Goal: Check status: Check status

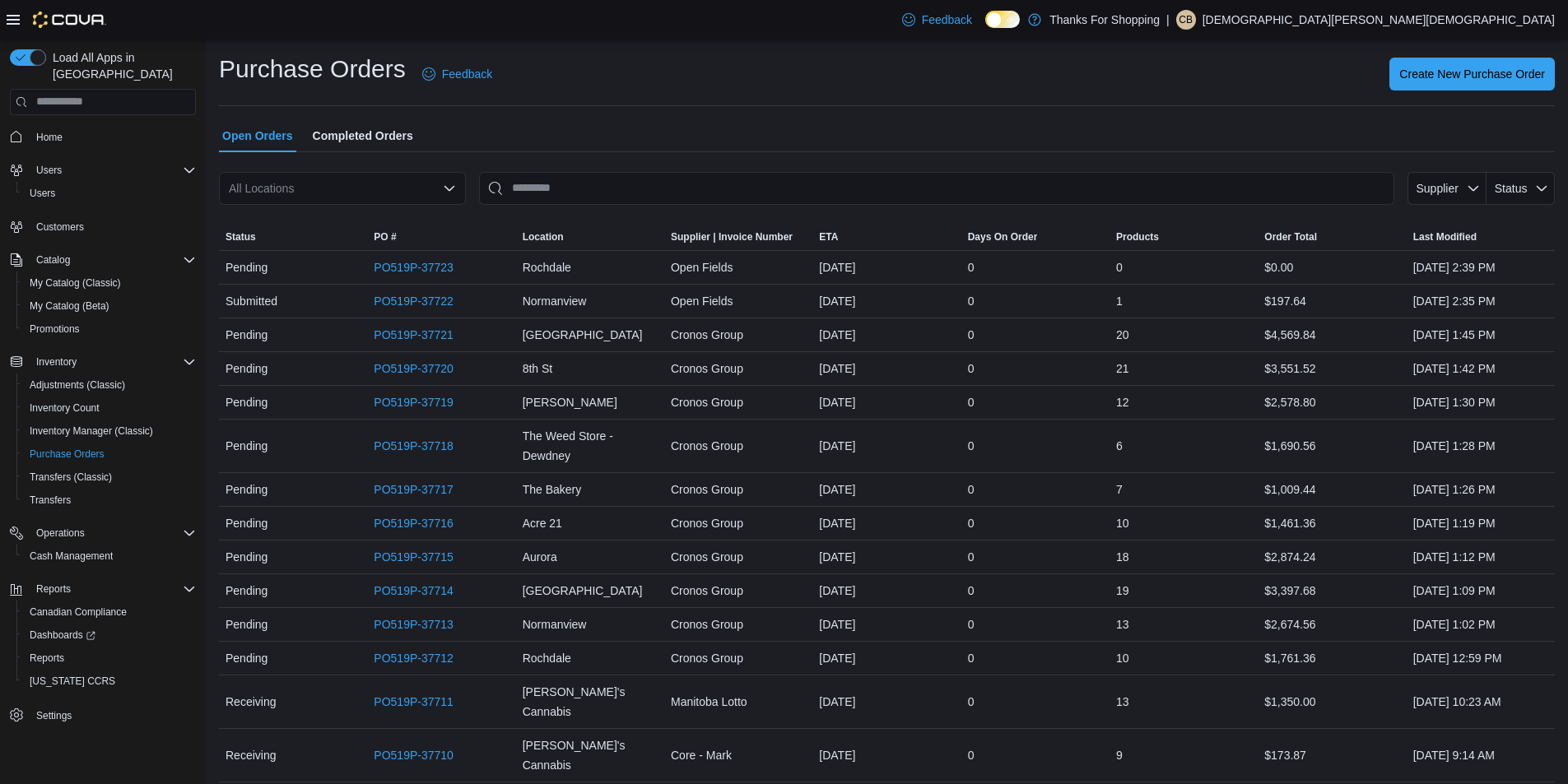
click at [451, 186] on icon "Open list of options" at bounding box center [449, 189] width 13 height 13
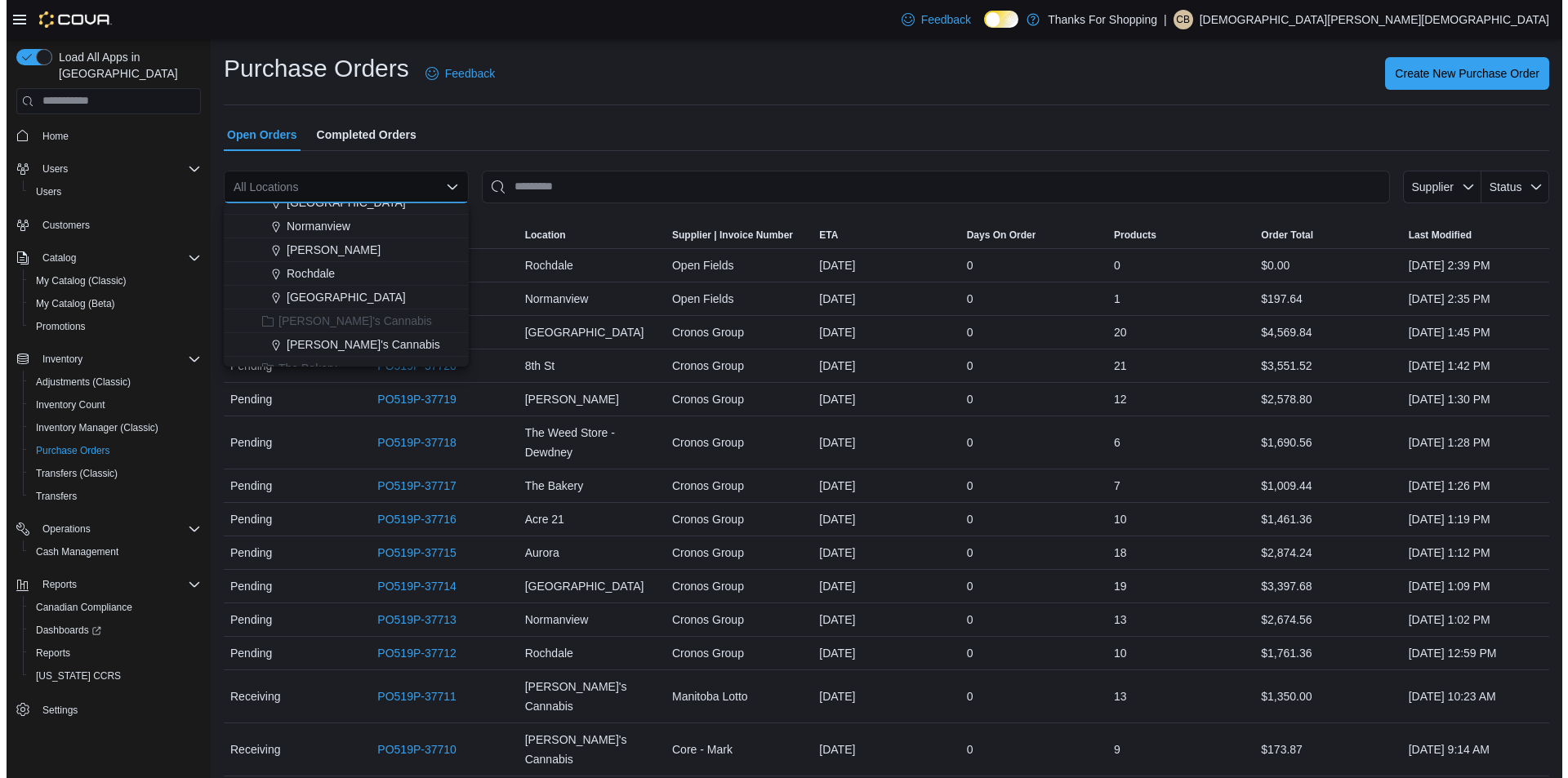
scroll to position [327, 0]
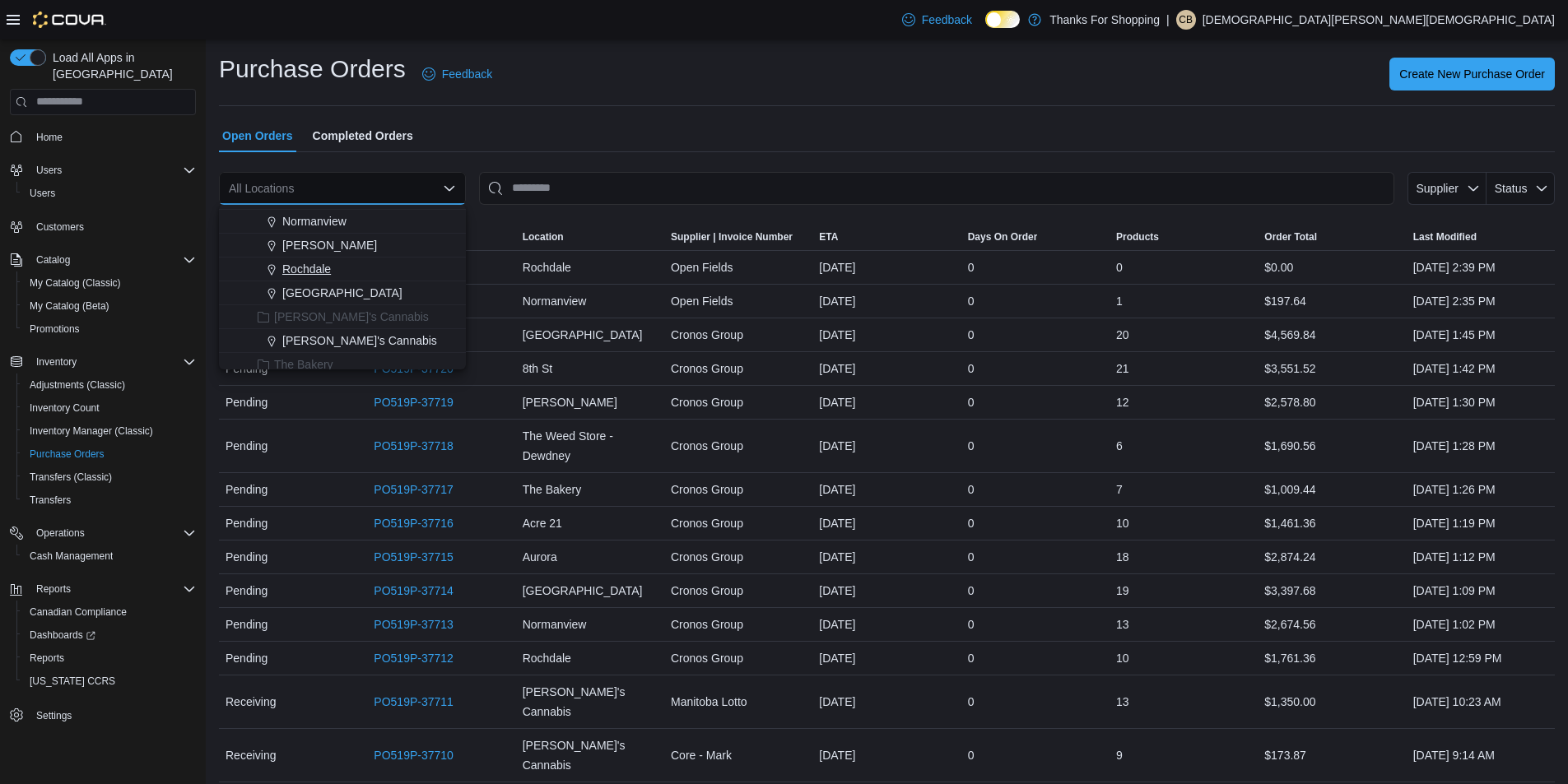
click at [321, 269] on span "Rochdale" at bounding box center [306, 268] width 49 height 16
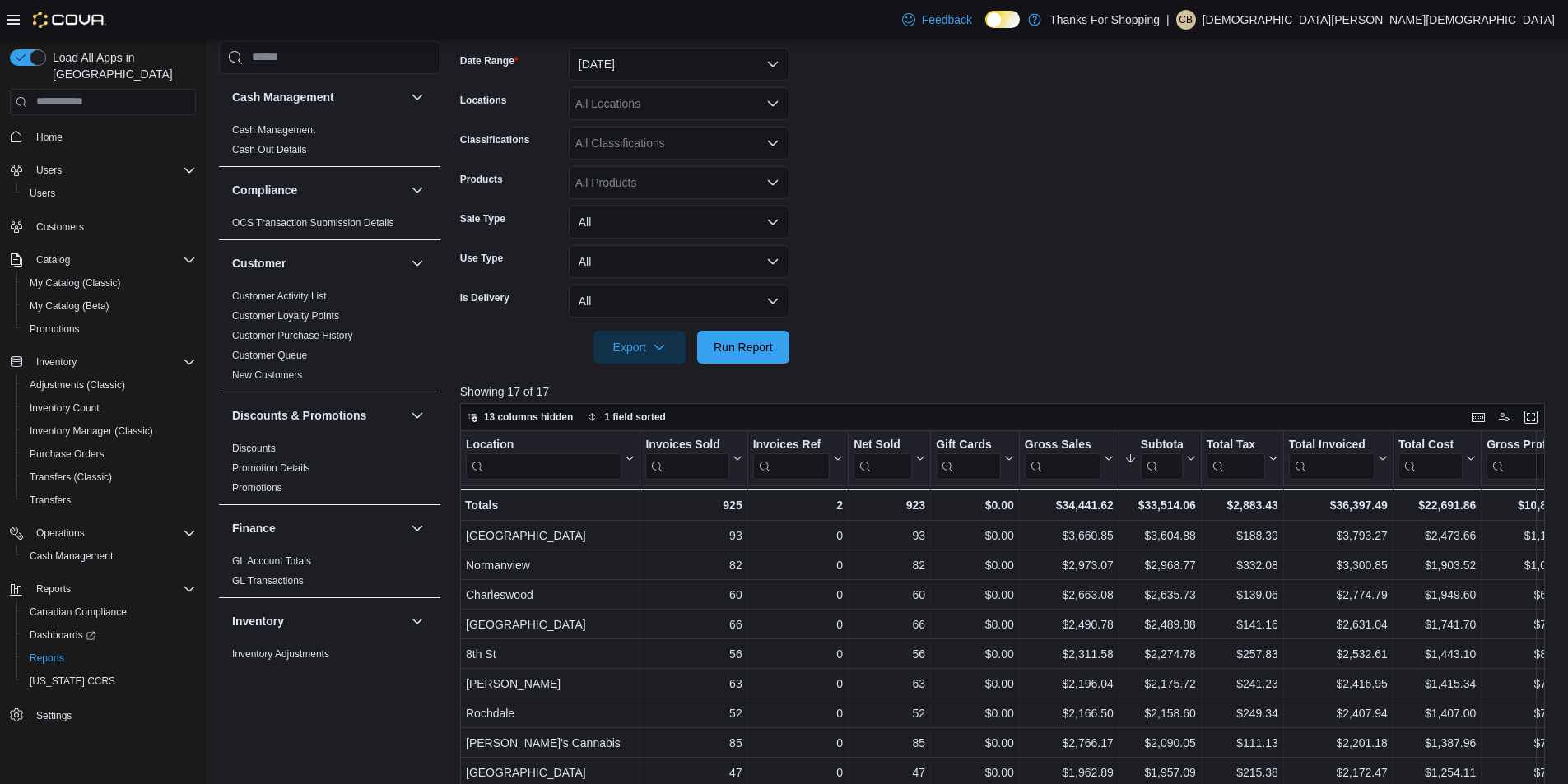
scroll to position [998, 0]
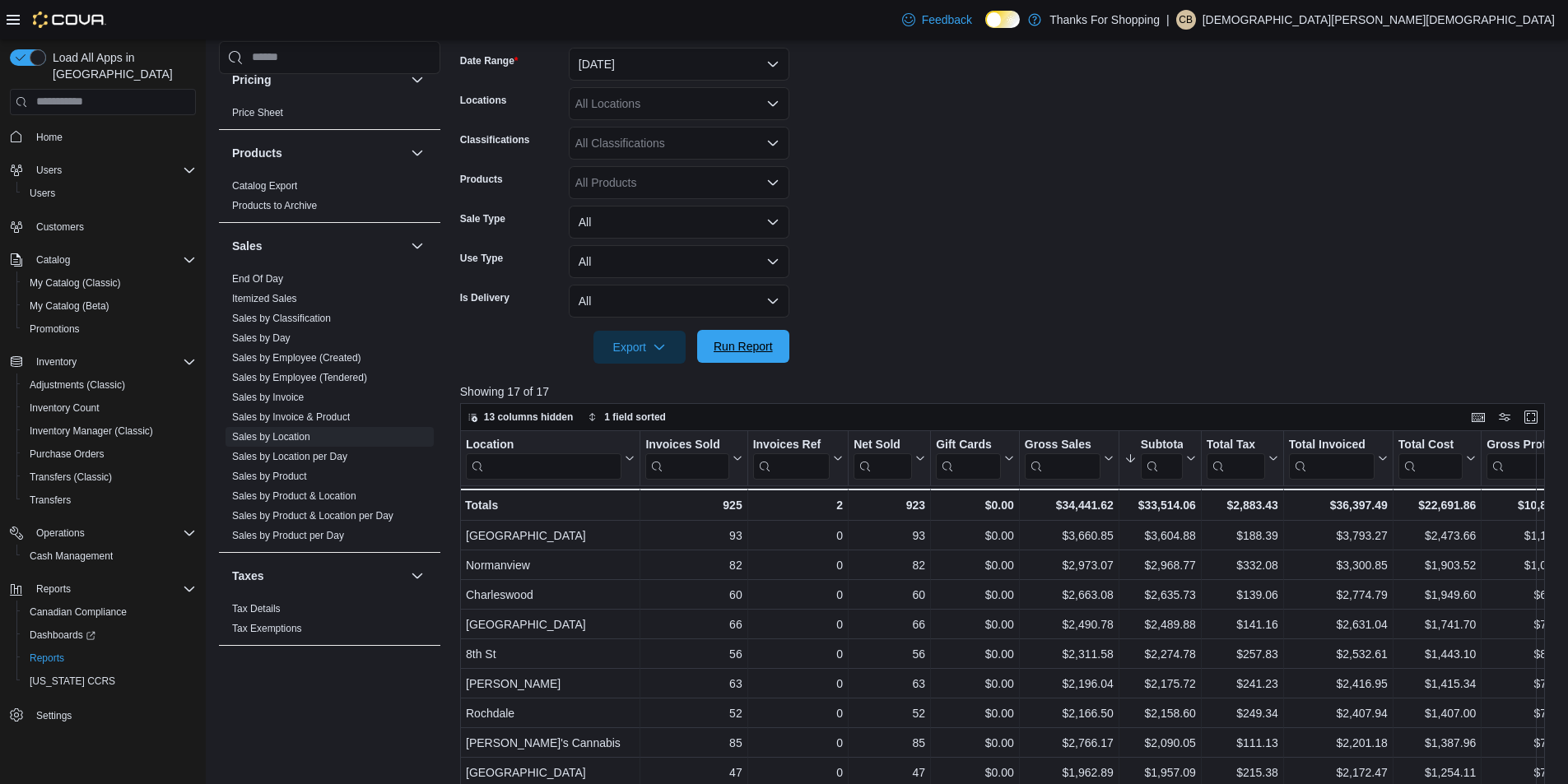
click at [775, 355] on span "Run Report" at bounding box center [743, 346] width 73 height 33
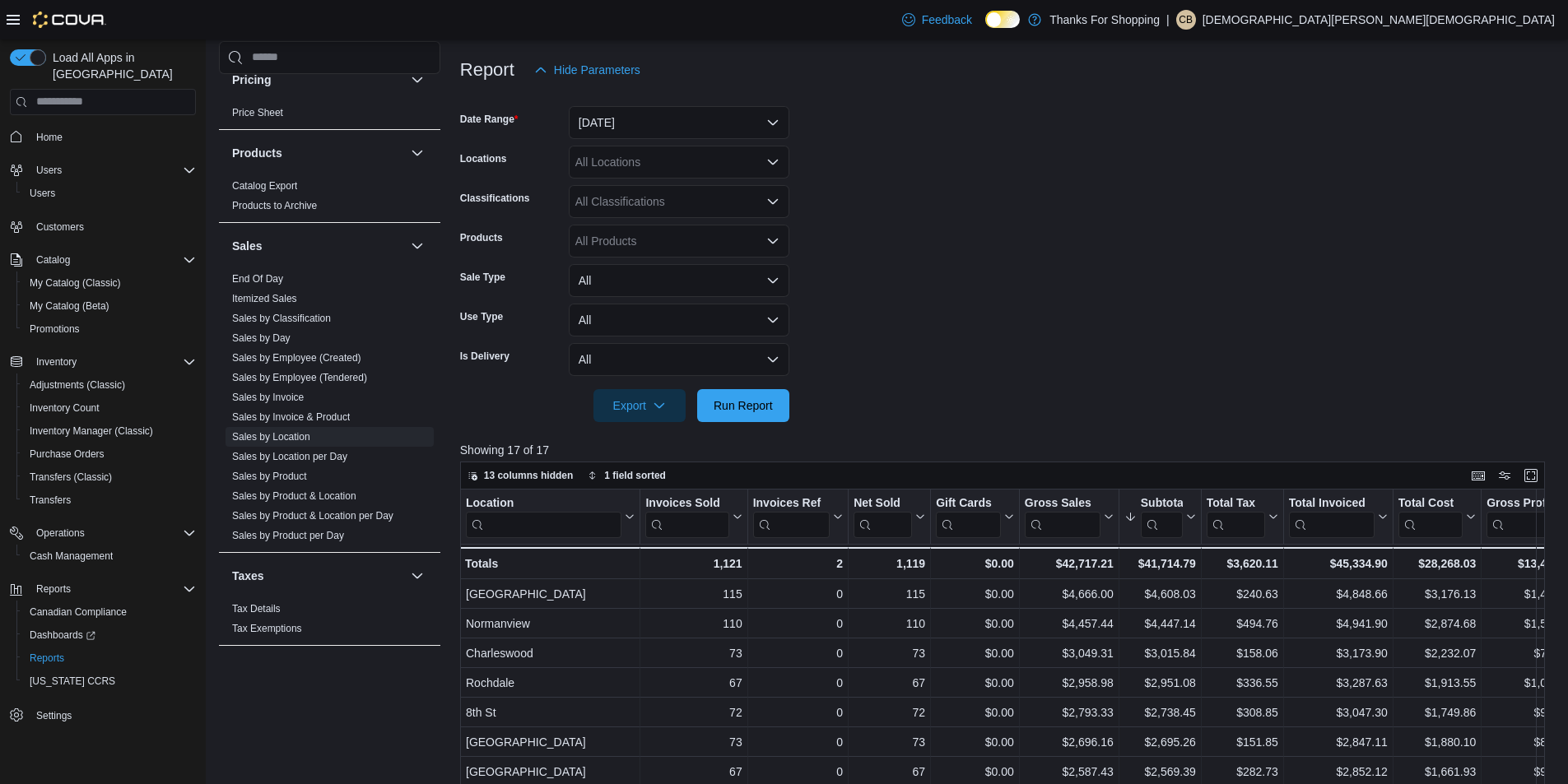
scroll to position [0, 0]
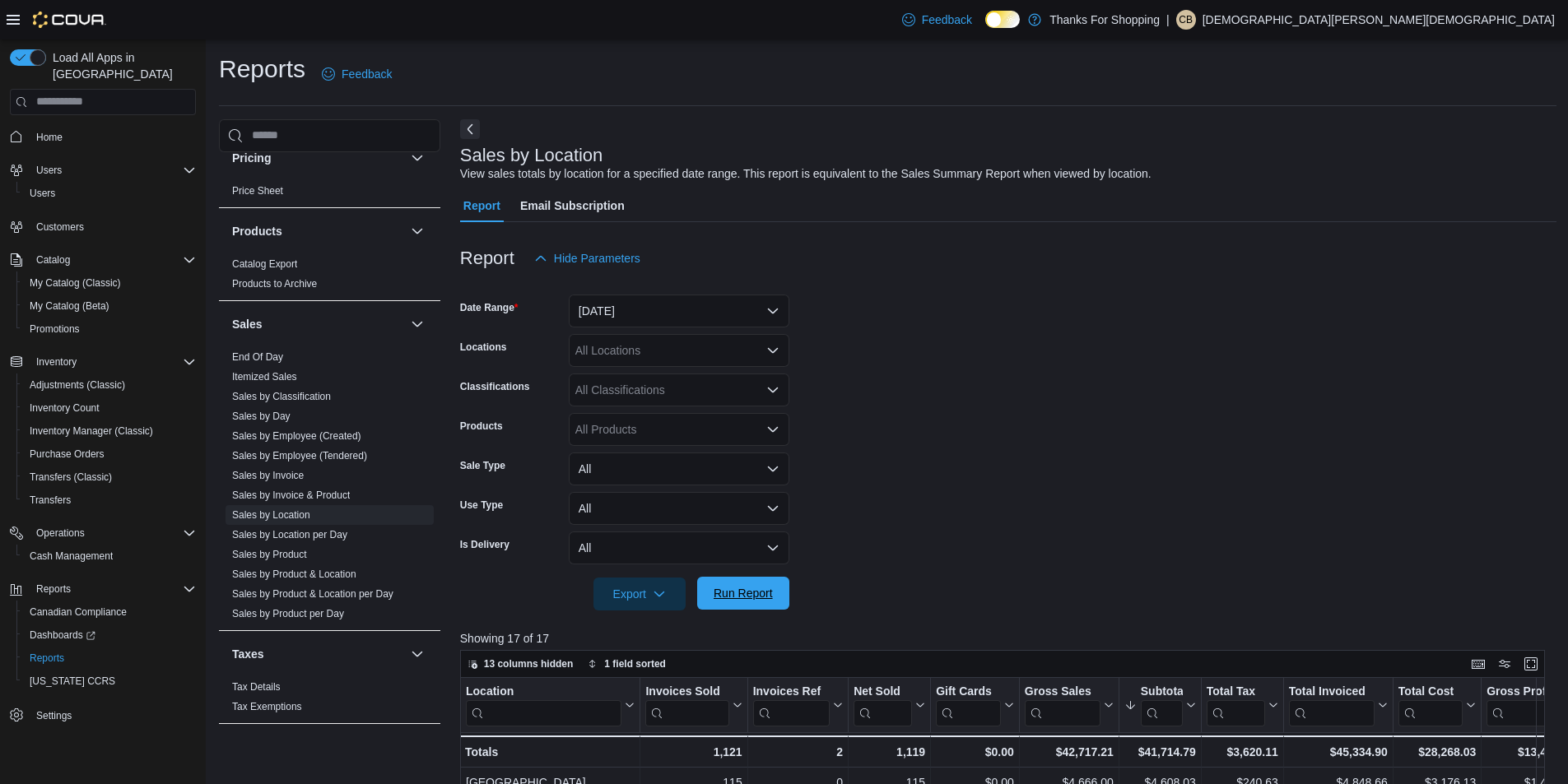
click at [757, 590] on span "Run Report" at bounding box center [743, 592] width 59 height 16
click at [765, 593] on span "Run Report" at bounding box center [743, 592] width 59 height 16
